Goal: Task Accomplishment & Management: Manage account settings

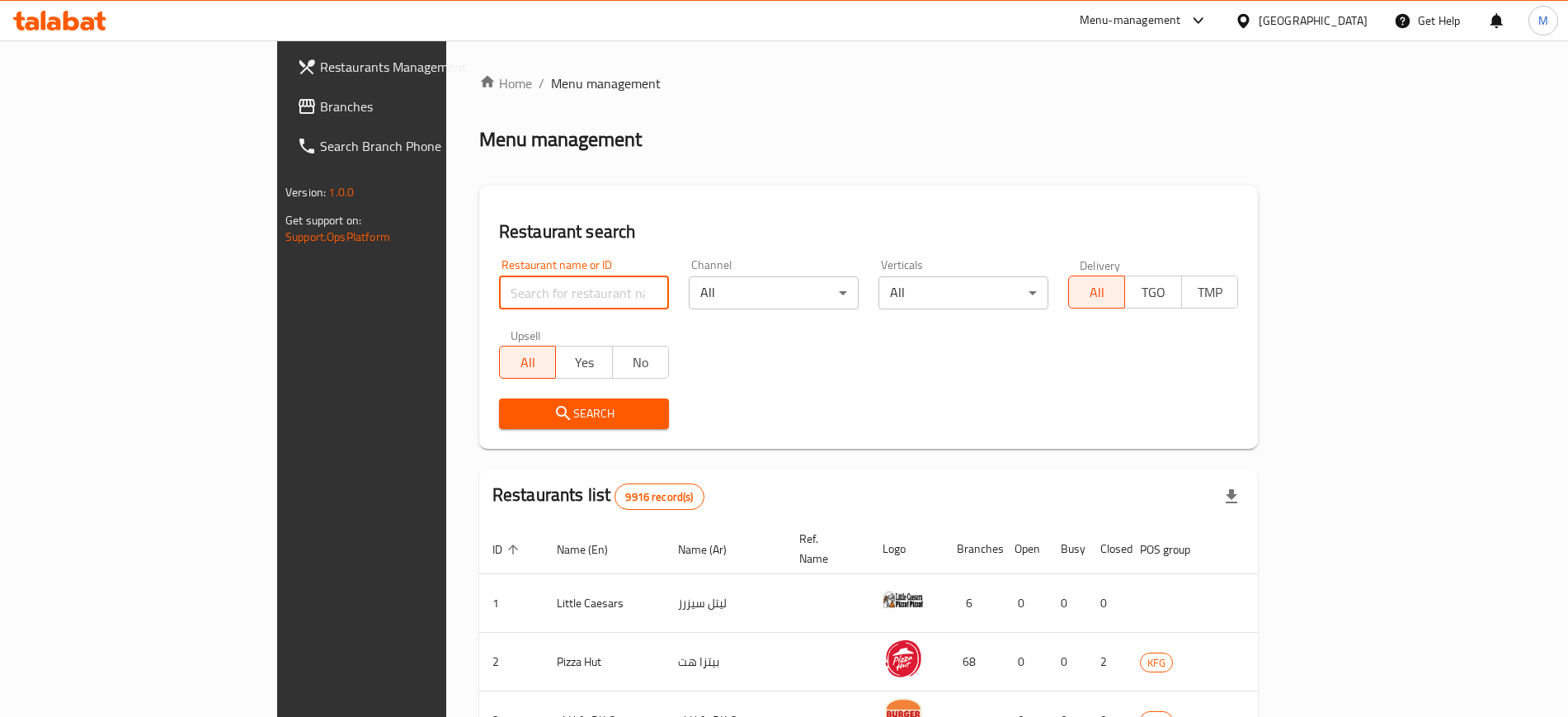
drag, startPoint x: 0, startPoint y: 0, endPoint x: 499, endPoint y: 291, distance: 577.7
click at [499, 291] on input "search" at bounding box center [583, 292] width 170 height 33
type input "reyhoon"
click button "Search" at bounding box center [583, 413] width 170 height 30
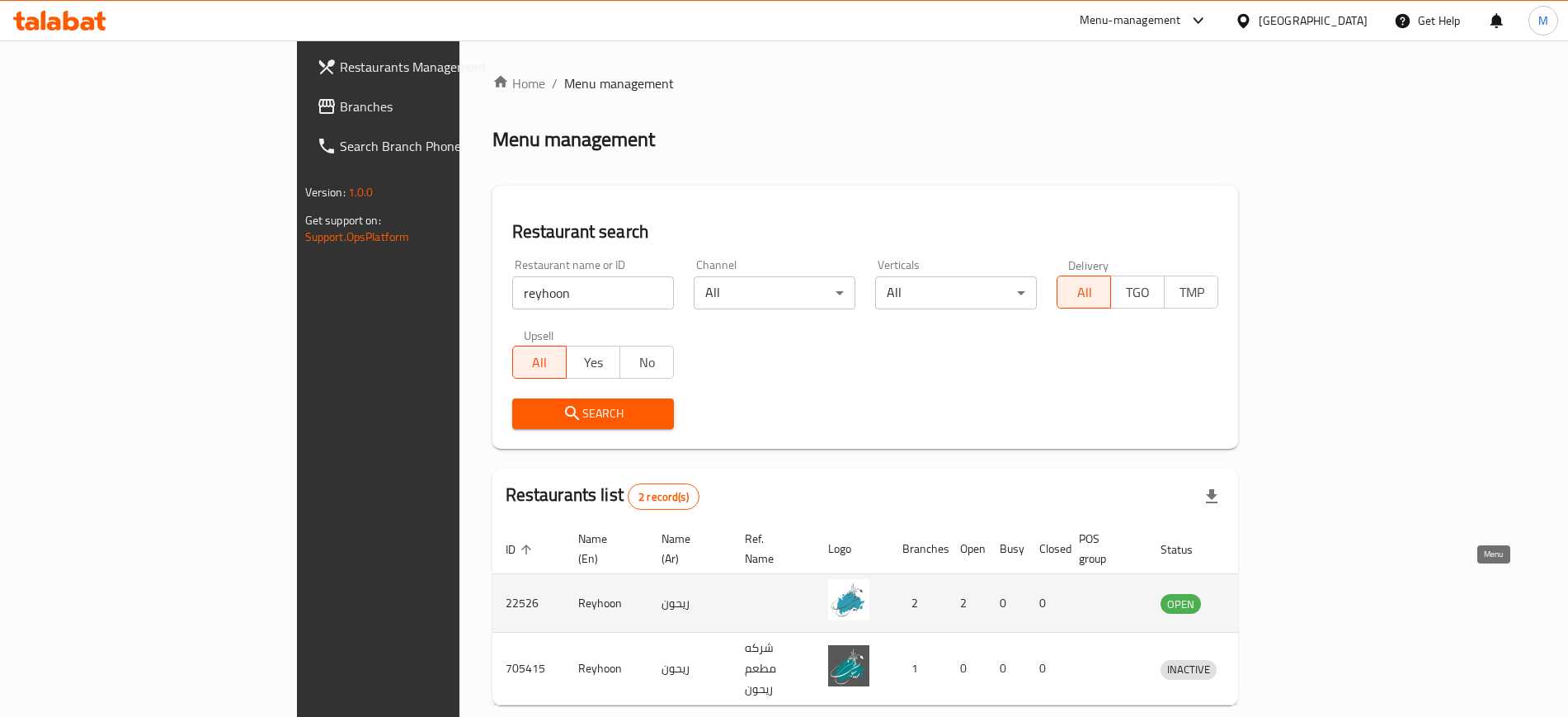
click at [1269, 593] on icon "enhanced table" at bounding box center [1259, 602] width 20 height 20
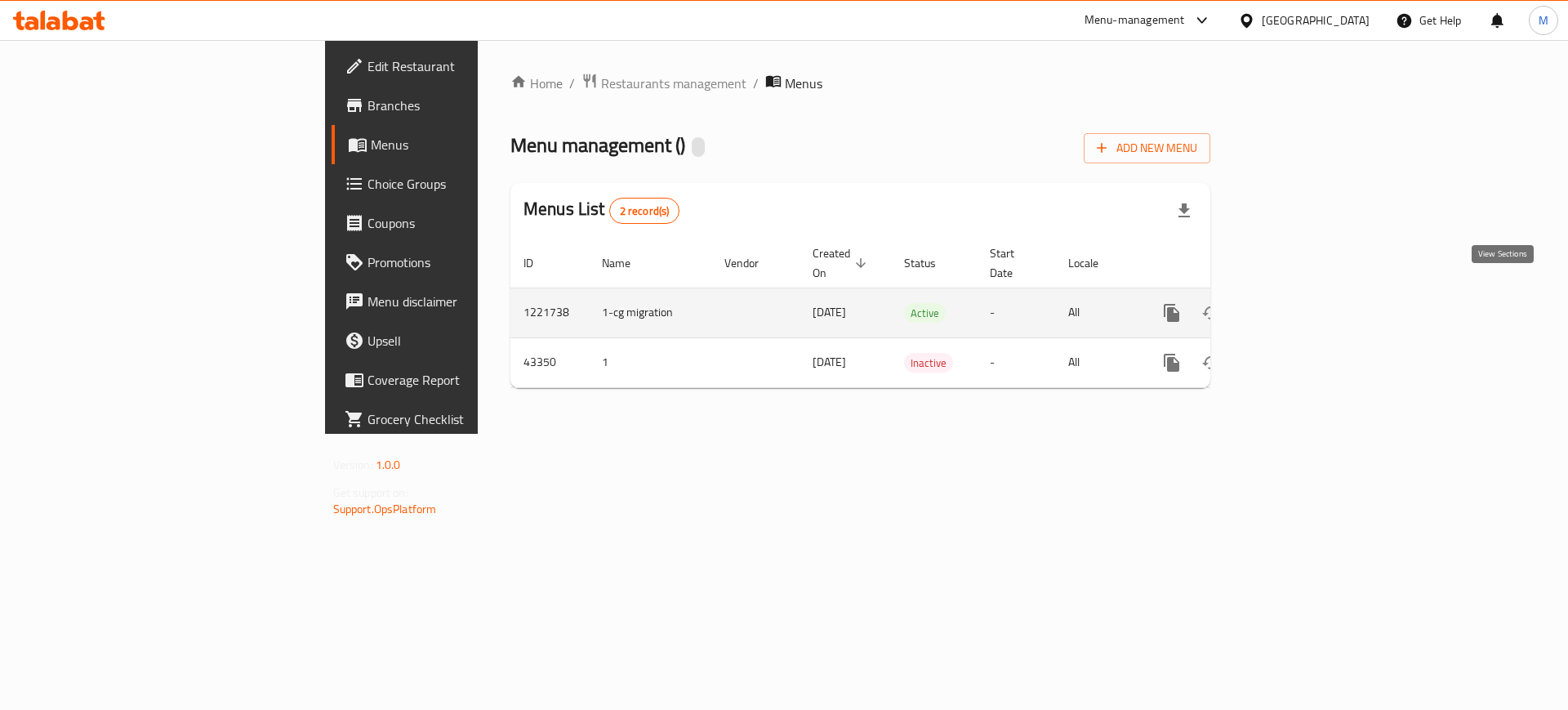
click at [1309, 293] on link "enhanced table" at bounding box center [1289, 313] width 39 height 39
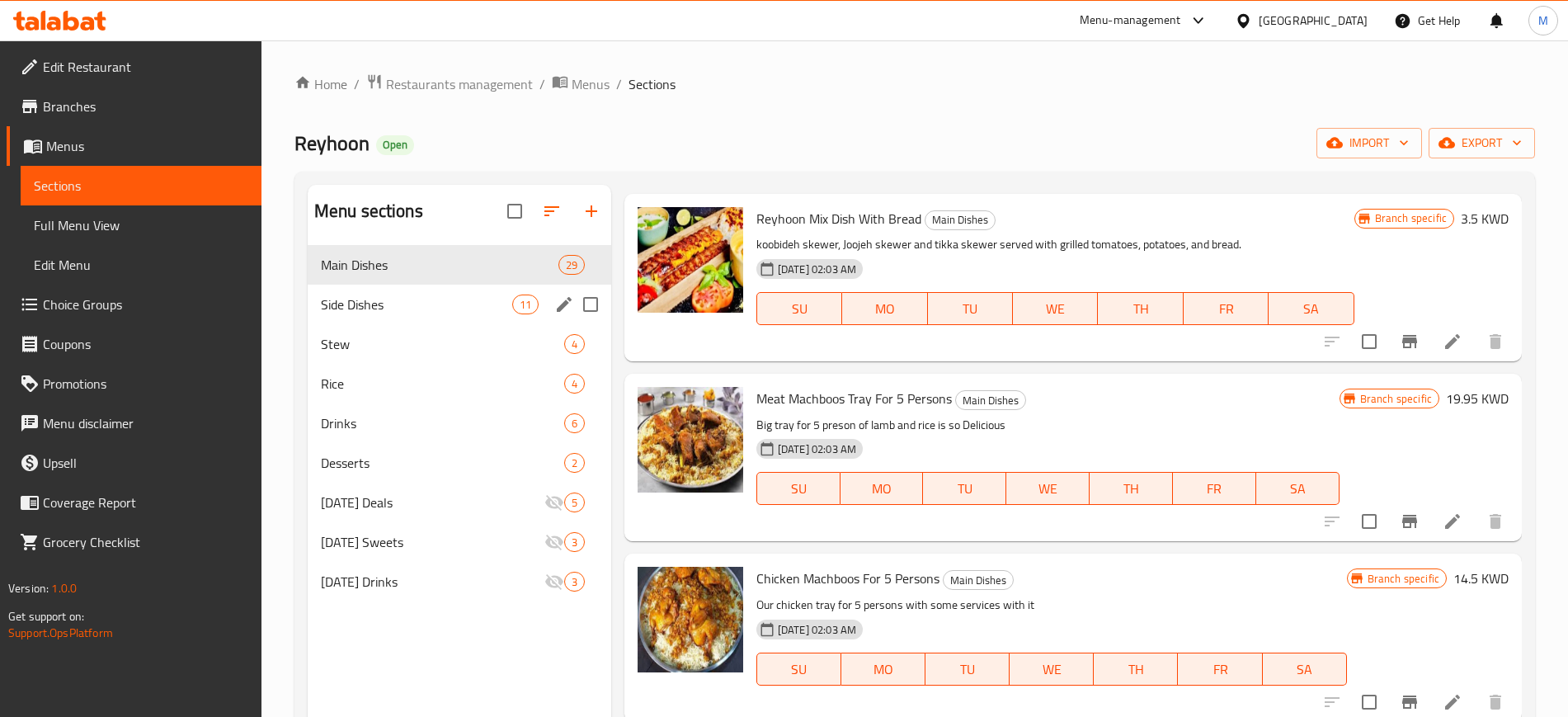
click at [420, 315] on div "Side Dishes 11" at bounding box center [460, 305] width 304 height 40
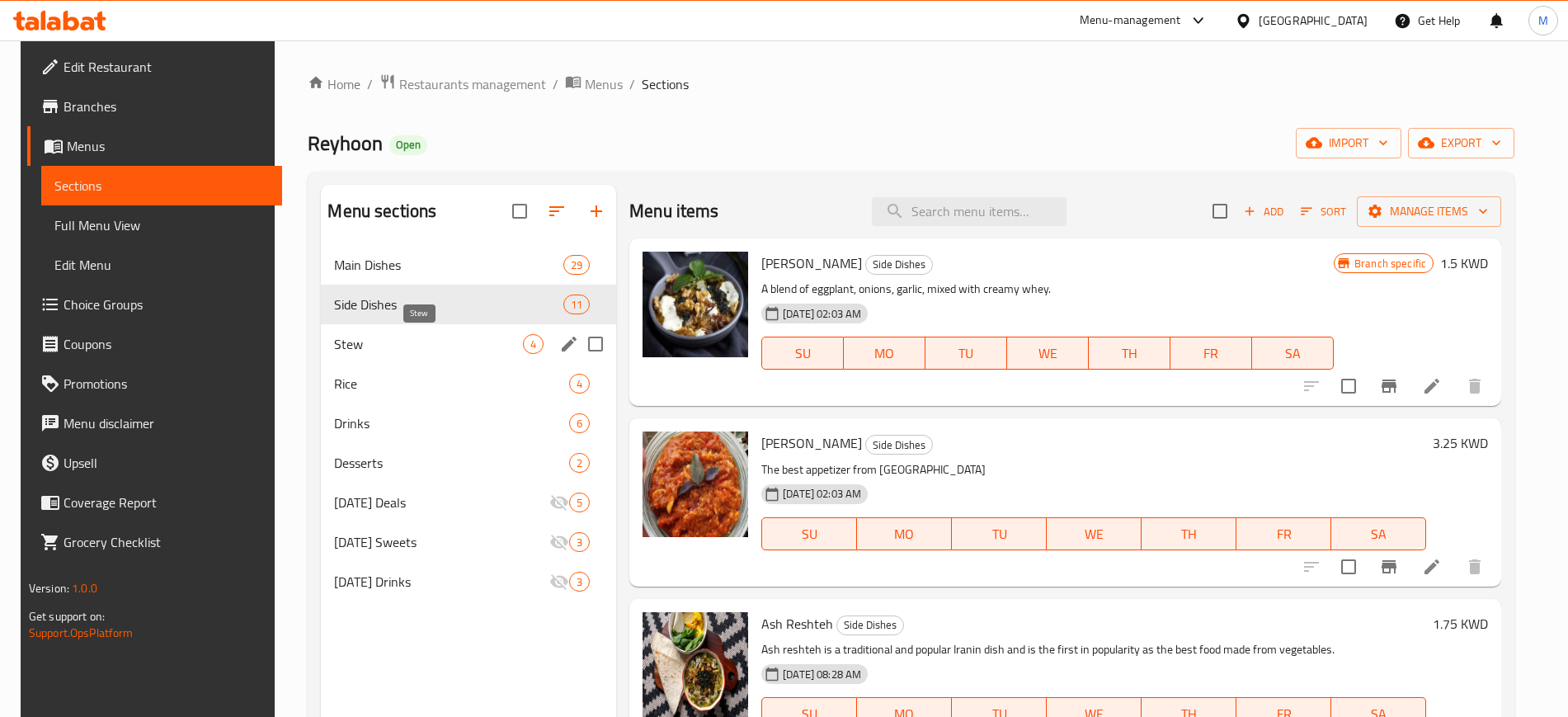
click at [378, 336] on span "Stew" at bounding box center [428, 343] width 189 height 20
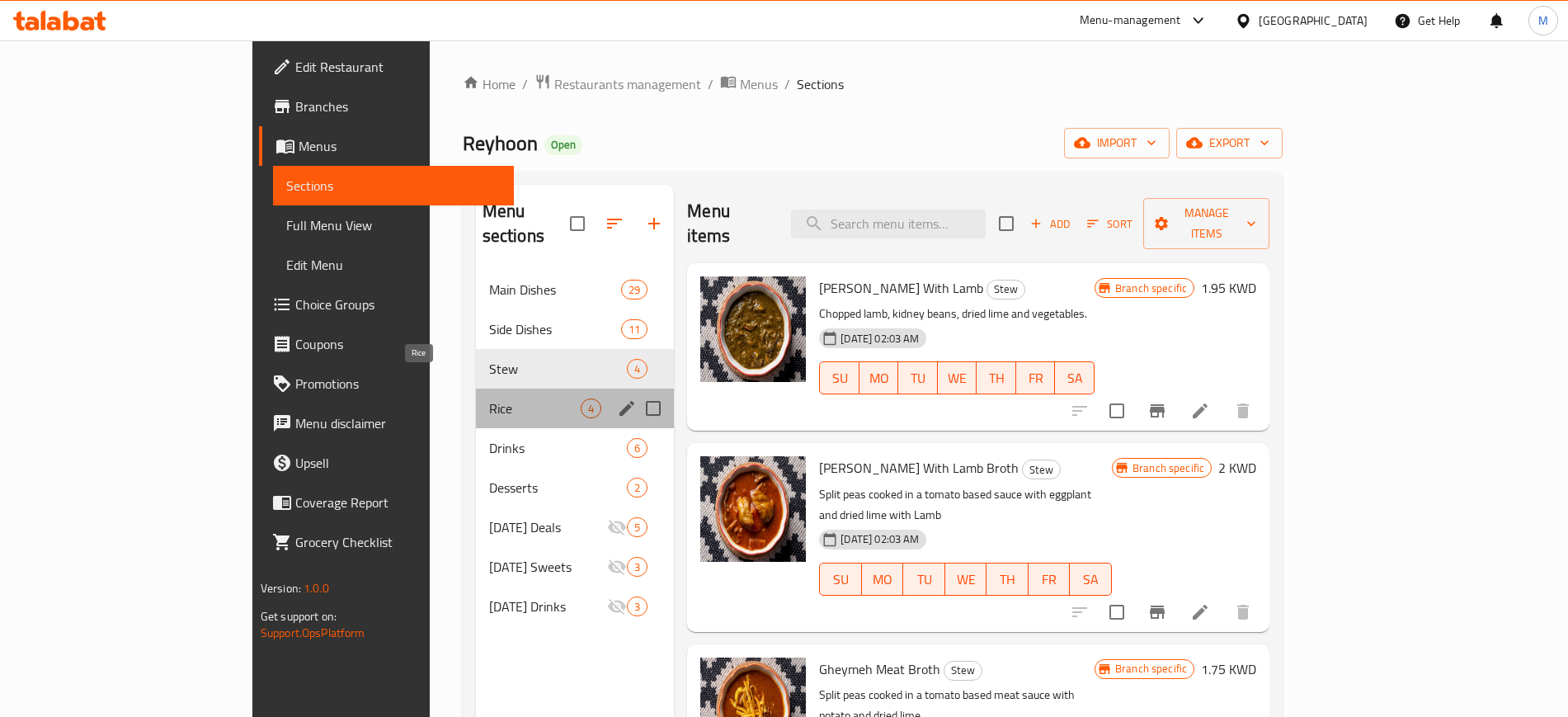
click at [489, 399] on span "Rice" at bounding box center [535, 408] width 91 height 20
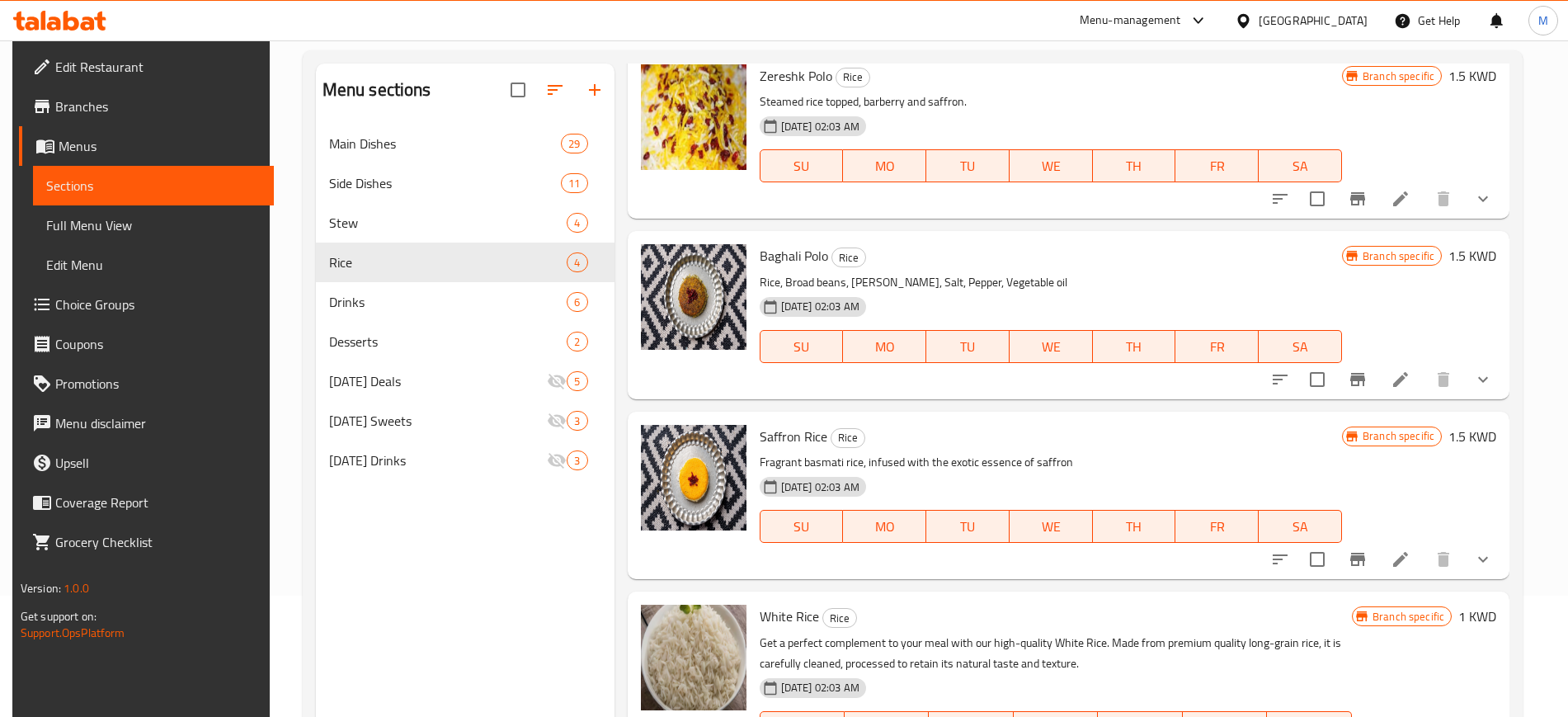
scroll to position [231, 0]
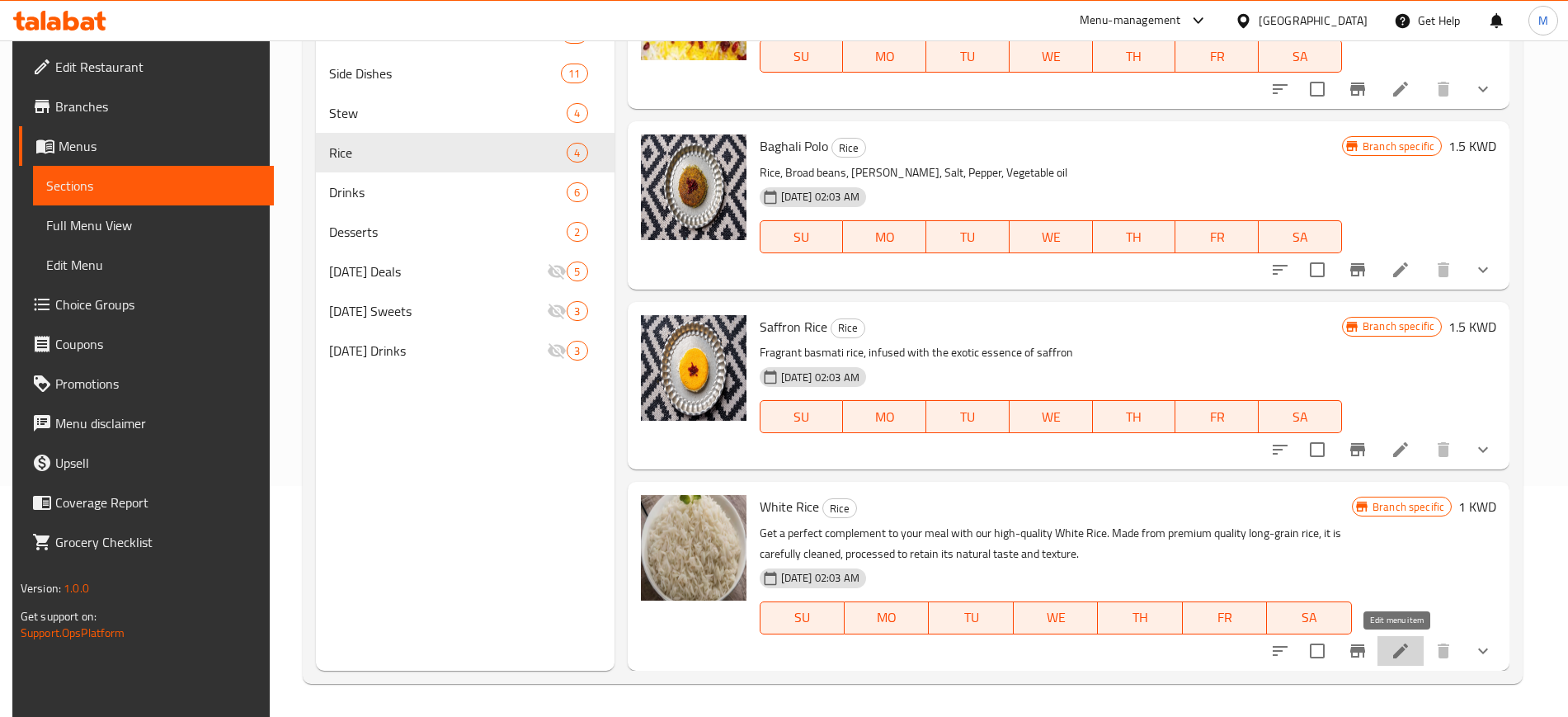
click at [1406, 649] on icon at bounding box center [1401, 651] width 20 height 20
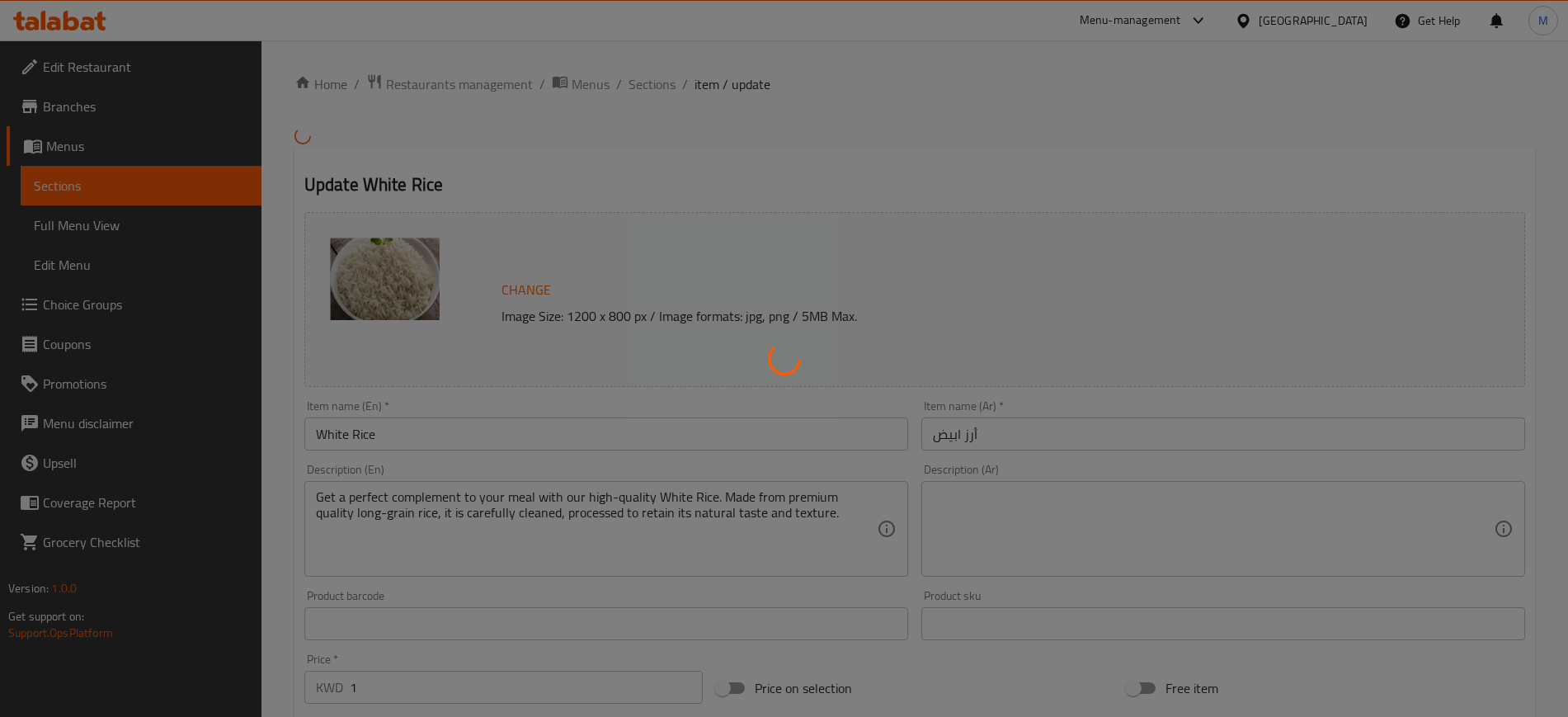
type input "اضافات"
type input "0"
type input "3"
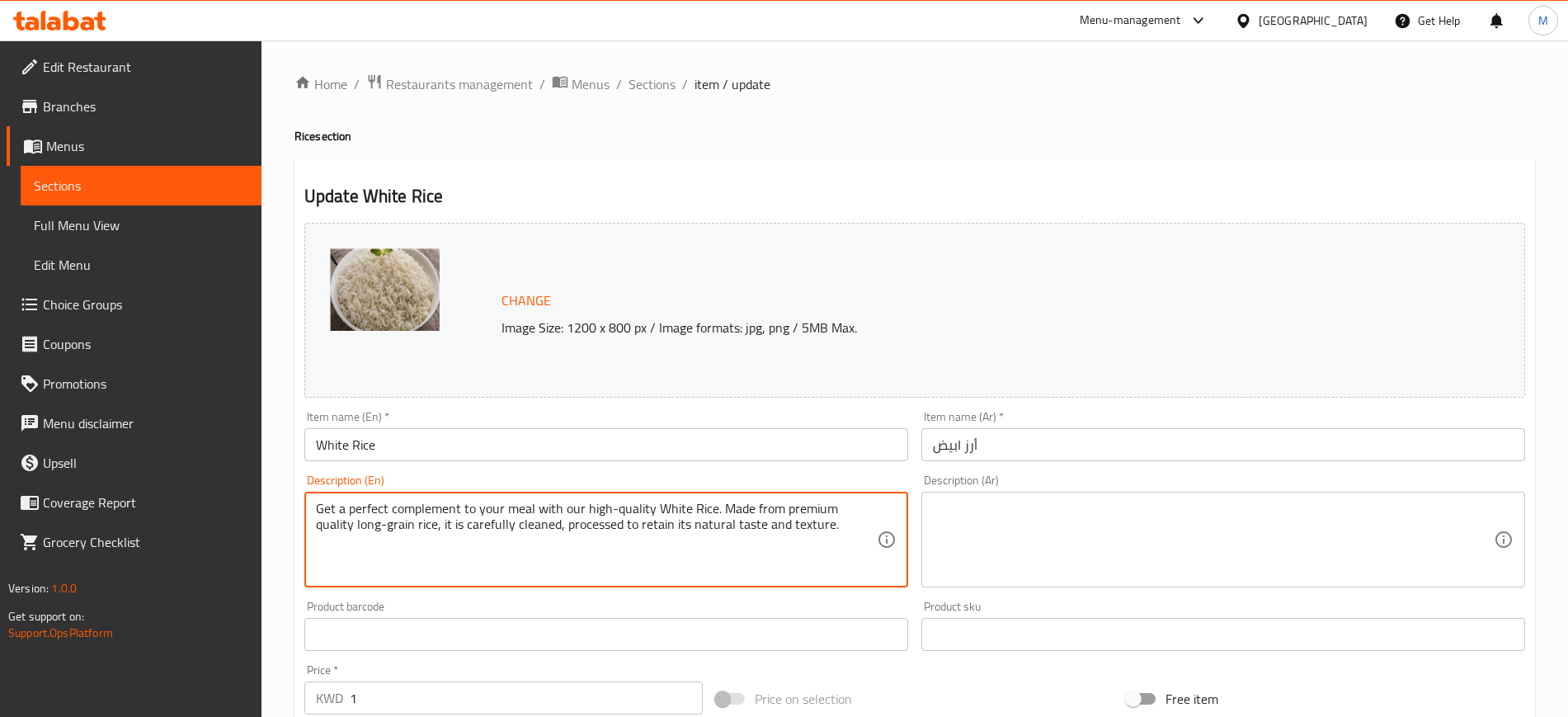
drag, startPoint x: 765, startPoint y: 524, endPoint x: 293, endPoint y: 502, distance: 472.5
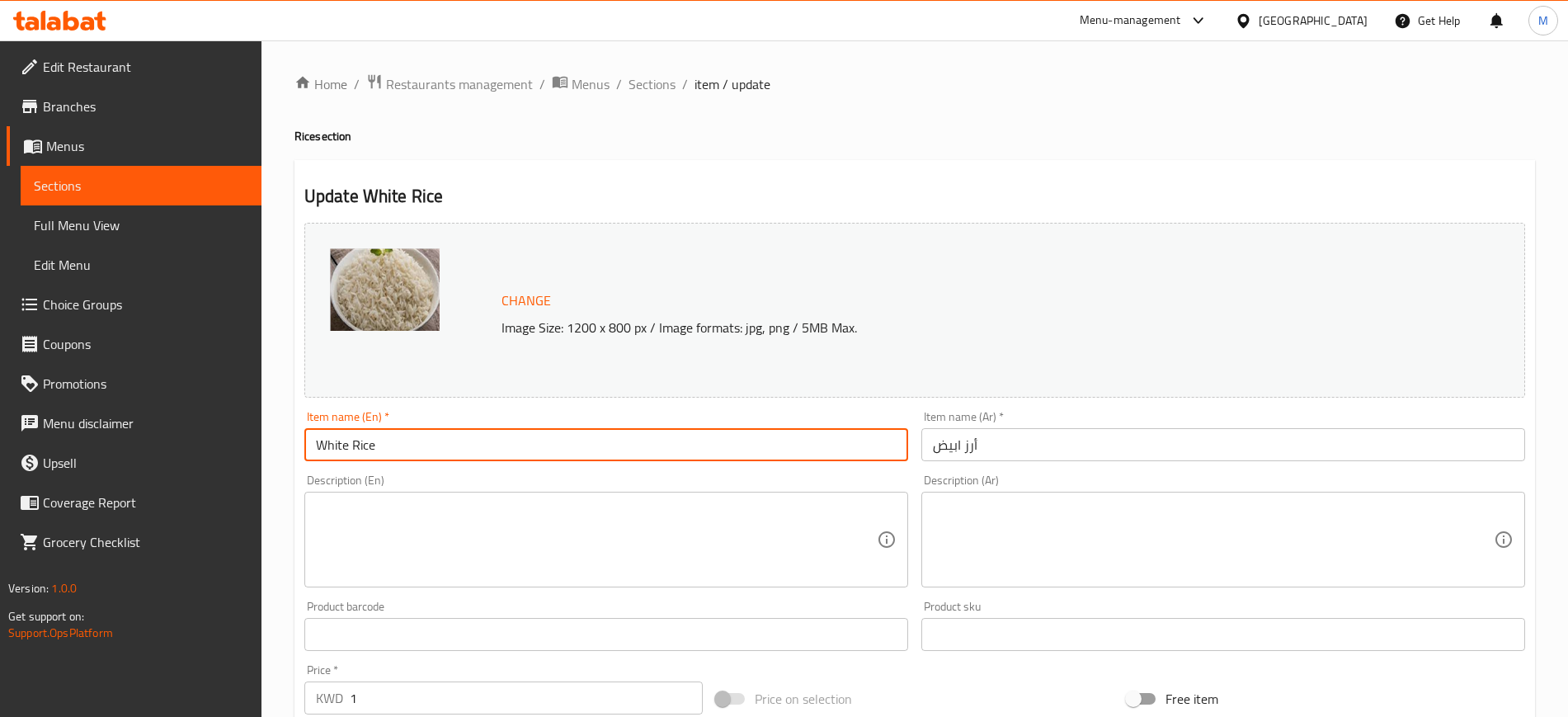
click at [575, 431] on input "White Rice" at bounding box center [607, 444] width 604 height 33
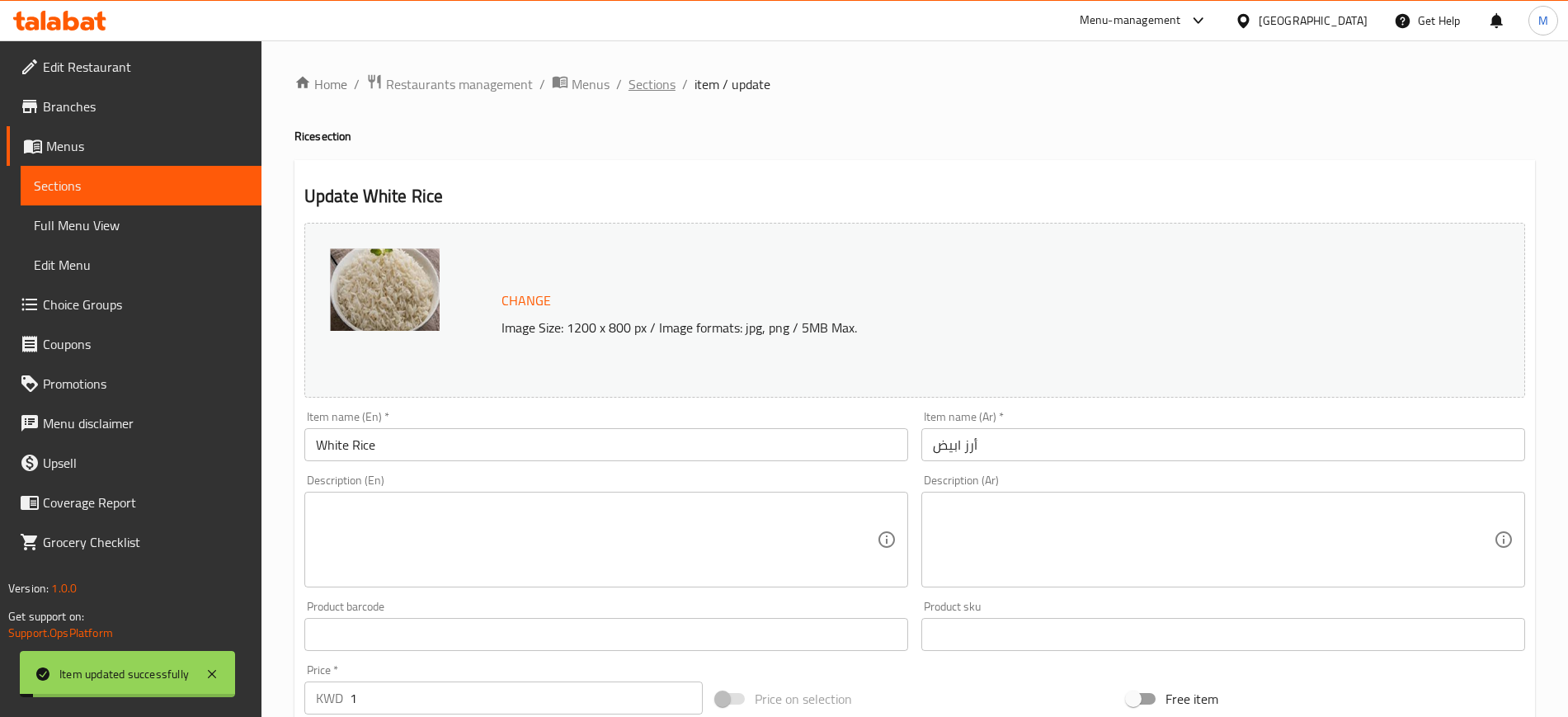
click at [663, 91] on span "Sections" at bounding box center [652, 84] width 47 height 20
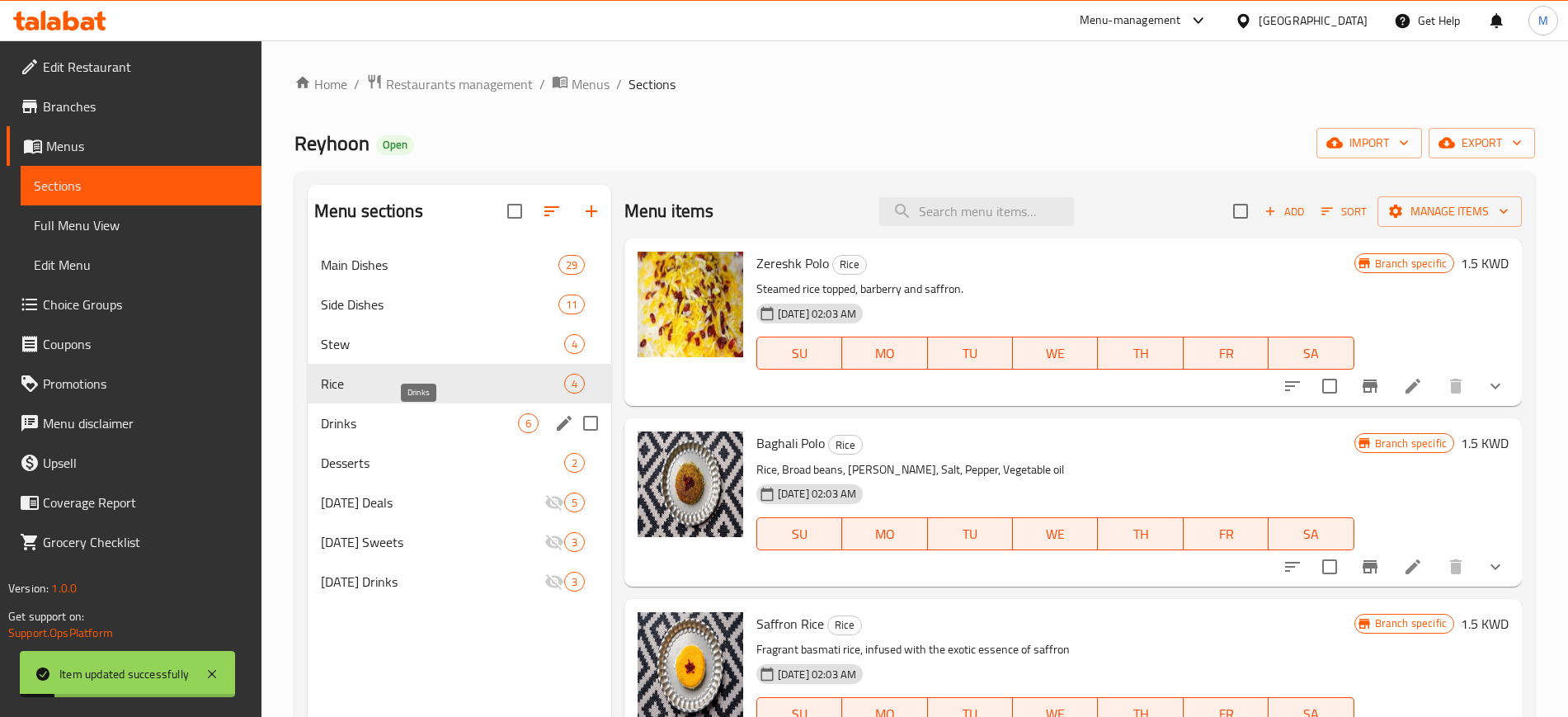
click at [376, 419] on span "Drinks" at bounding box center [419, 423] width 197 height 20
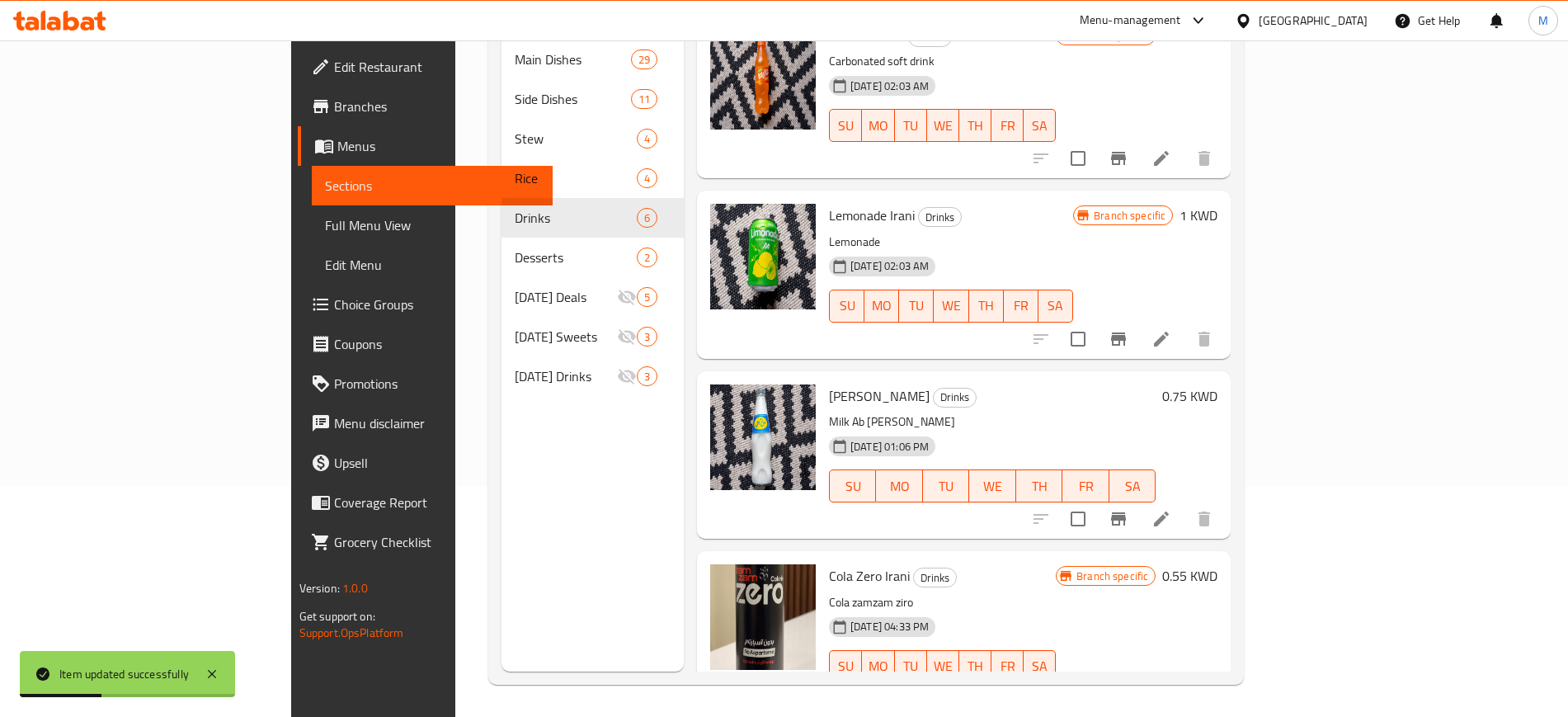
scroll to position [231, 0]
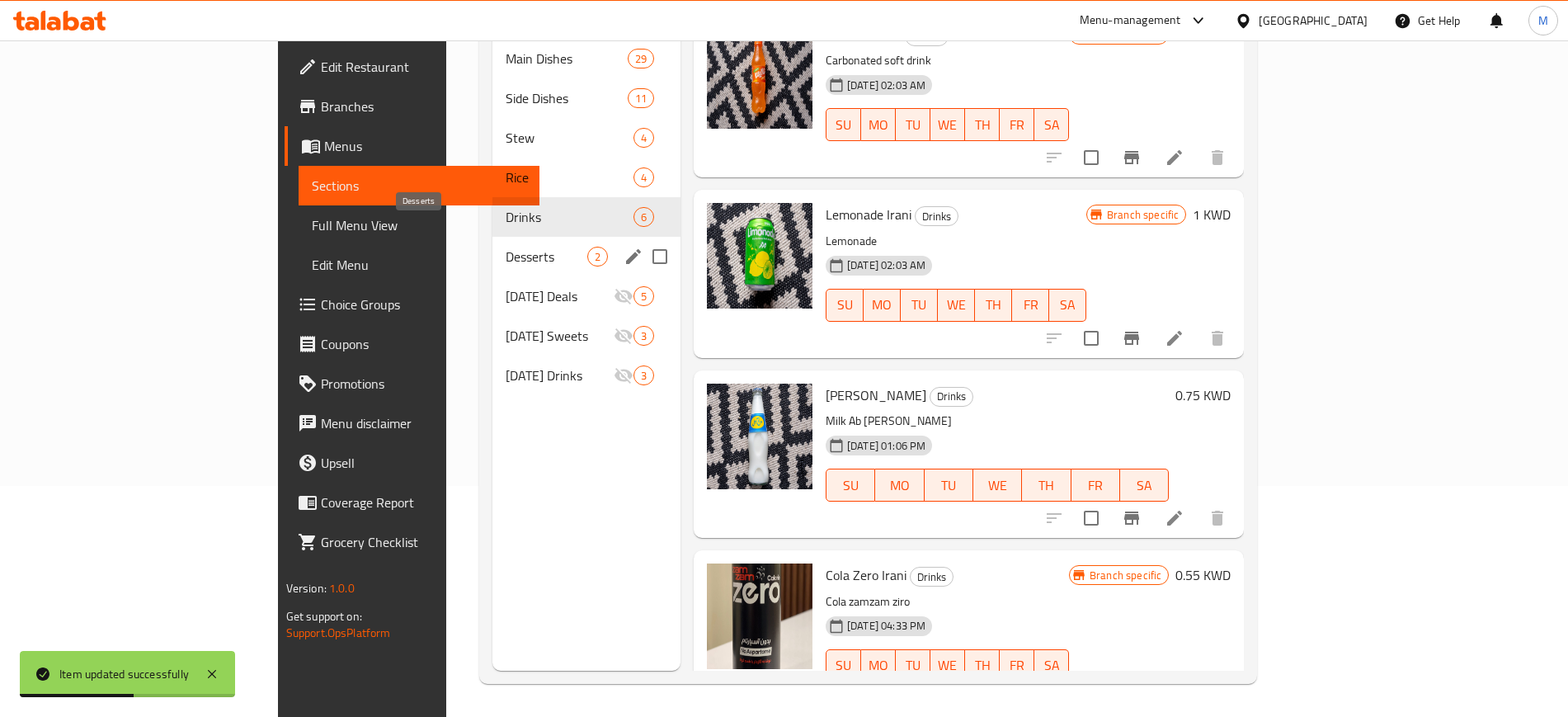
click at [506, 247] on span "Desserts" at bounding box center [546, 256] width 82 height 20
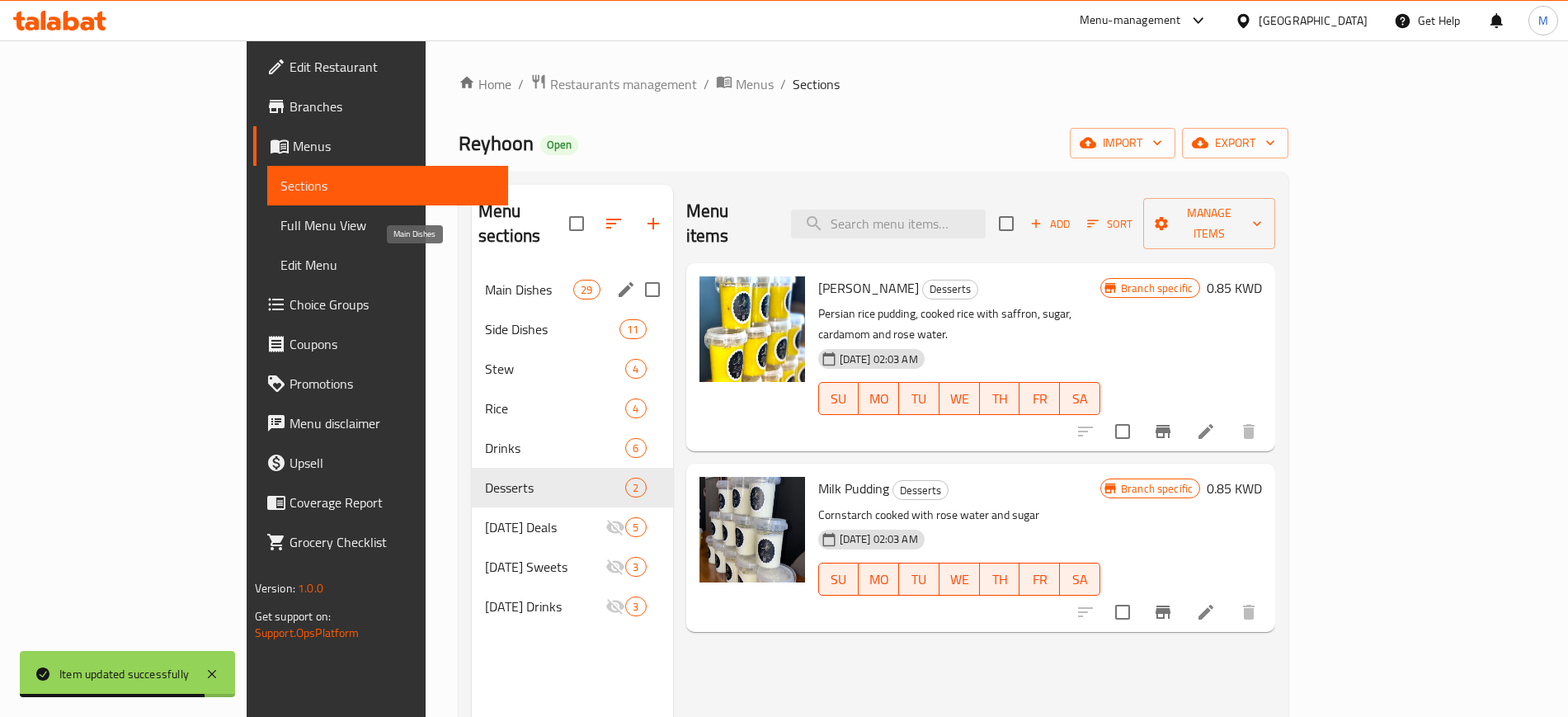
click at [485, 280] on span "Main Dishes" at bounding box center [529, 289] width 88 height 20
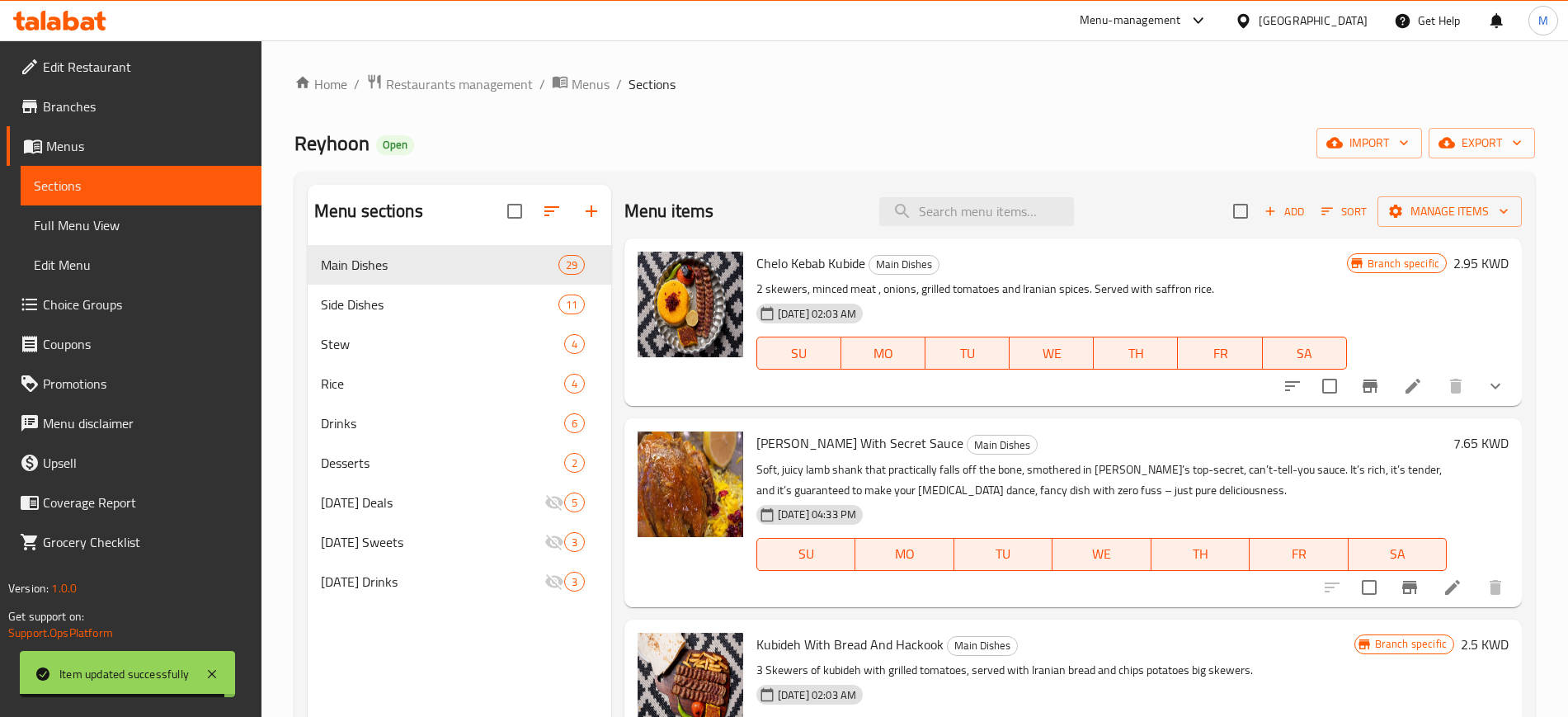
click at [528, 150] on div "Reyhoon Open import export" at bounding box center [915, 142] width 1241 height 30
click at [977, 117] on div "Home / Restaurants management / Menus / Sections Reyhoon Open import export Men…" at bounding box center [915, 494] width 1241 height 841
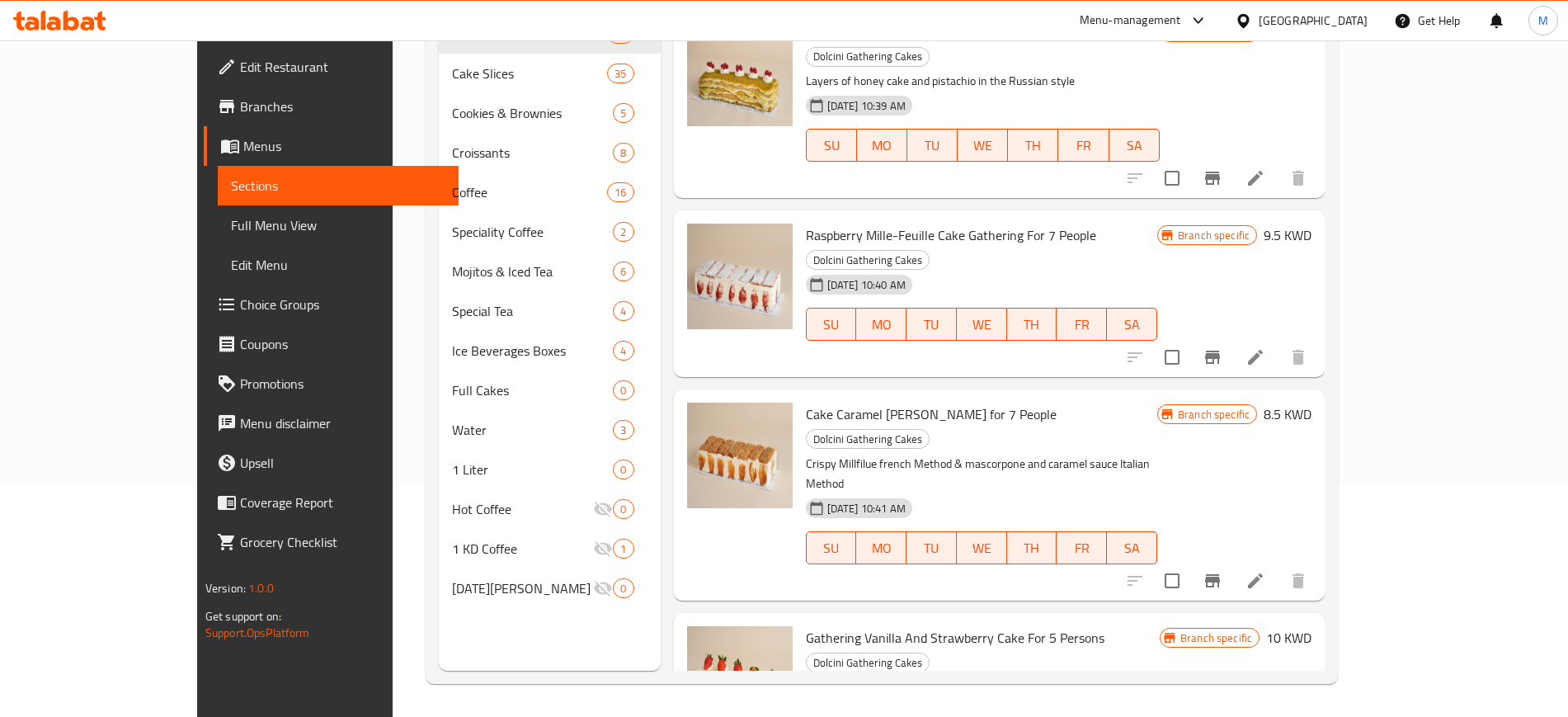
scroll to position [638, 0]
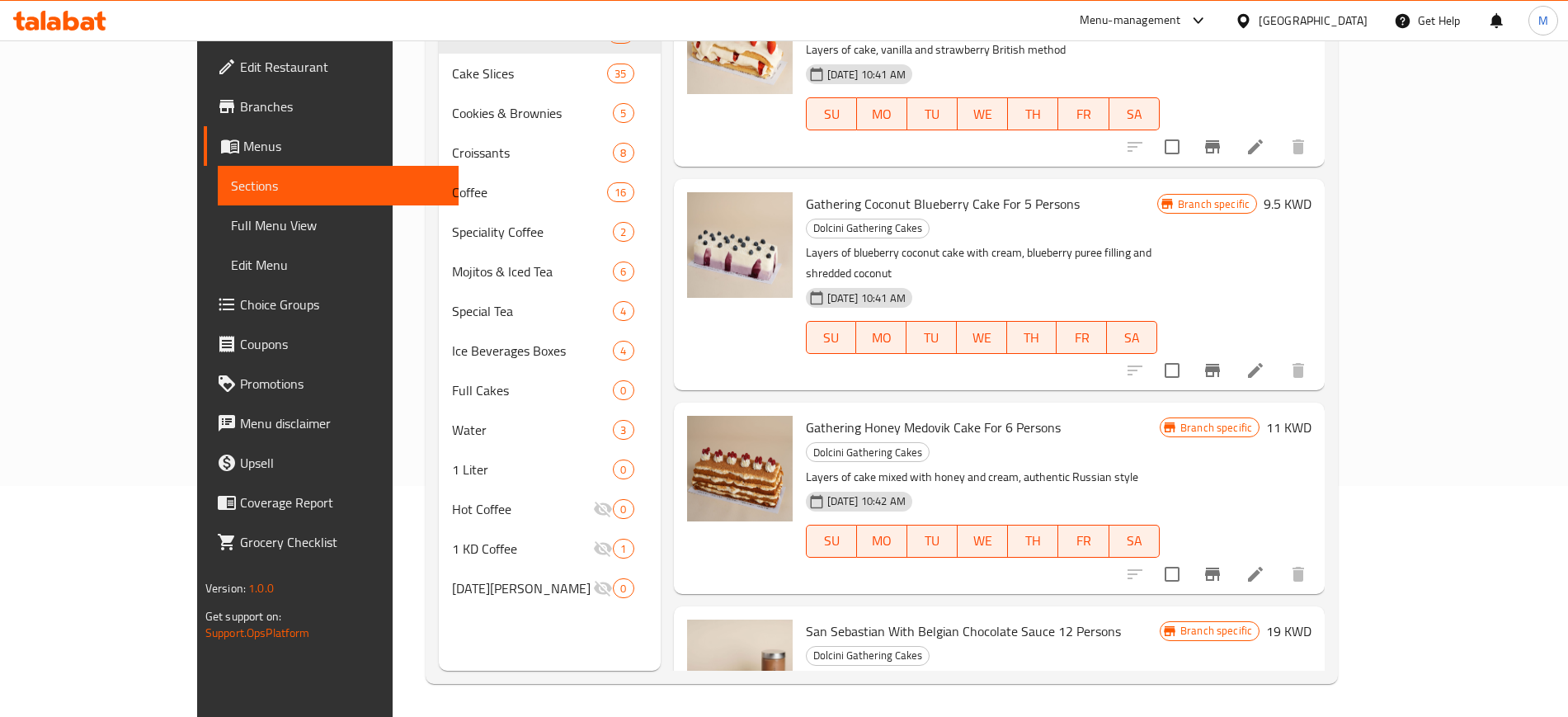
click at [61, 16] on icon at bounding box center [60, 20] width 93 height 20
